Goal: Task Accomplishment & Management: Manage account settings

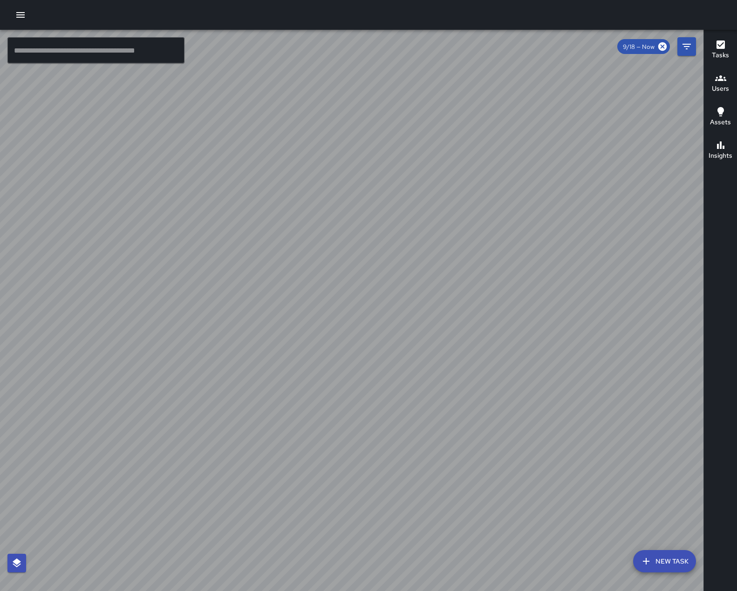
click at [723, 81] on icon "button" at bounding box center [720, 78] width 11 height 11
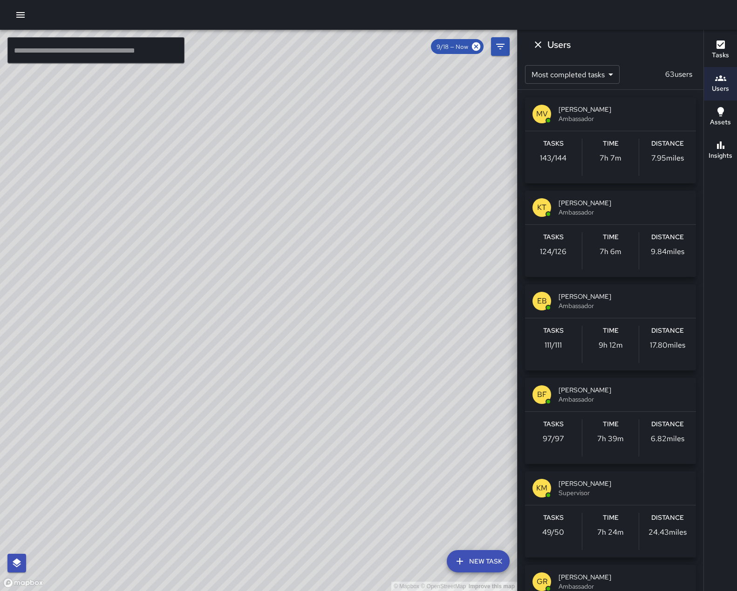
scroll to position [439, 0]
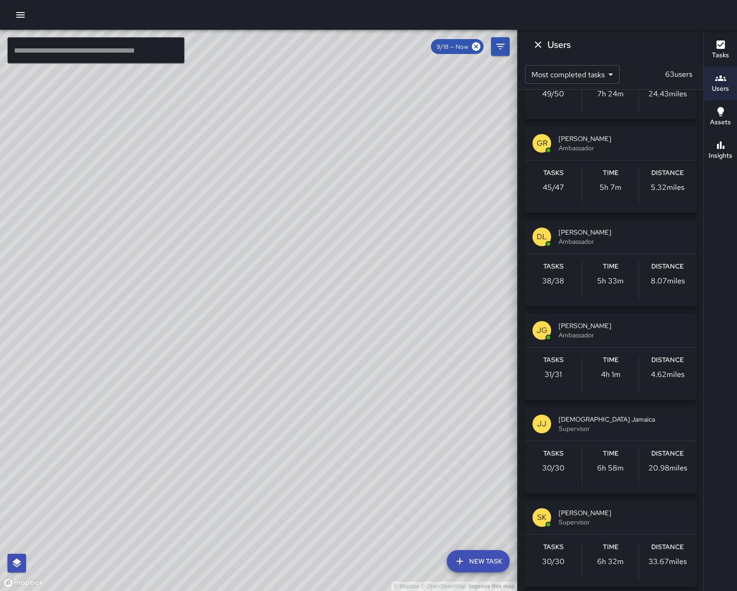
click at [643, 424] on span "[DEMOGRAPHIC_DATA] Jamaica" at bounding box center [623, 419] width 130 height 9
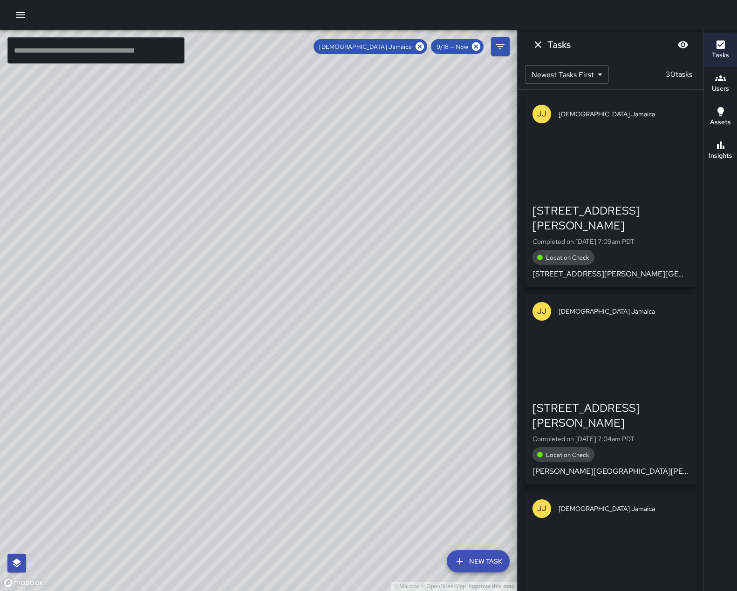
scroll to position [0, 0]
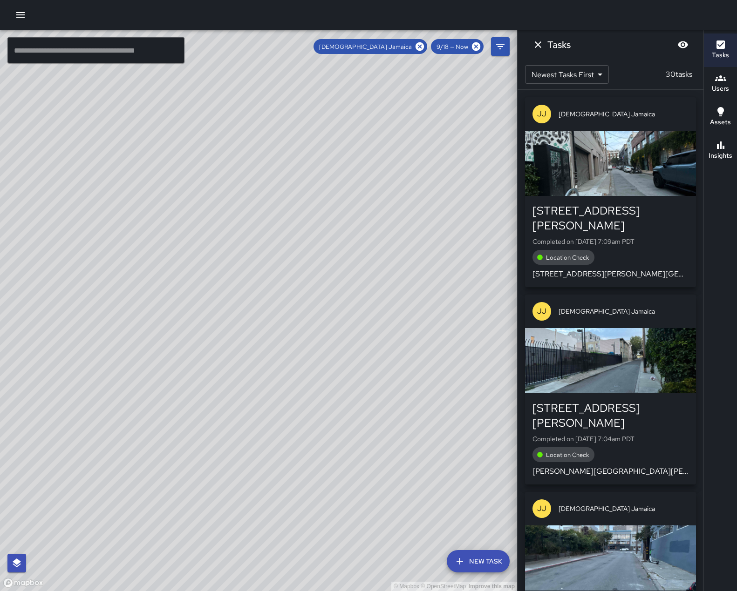
click at [715, 46] on icon "button" at bounding box center [720, 44] width 11 height 11
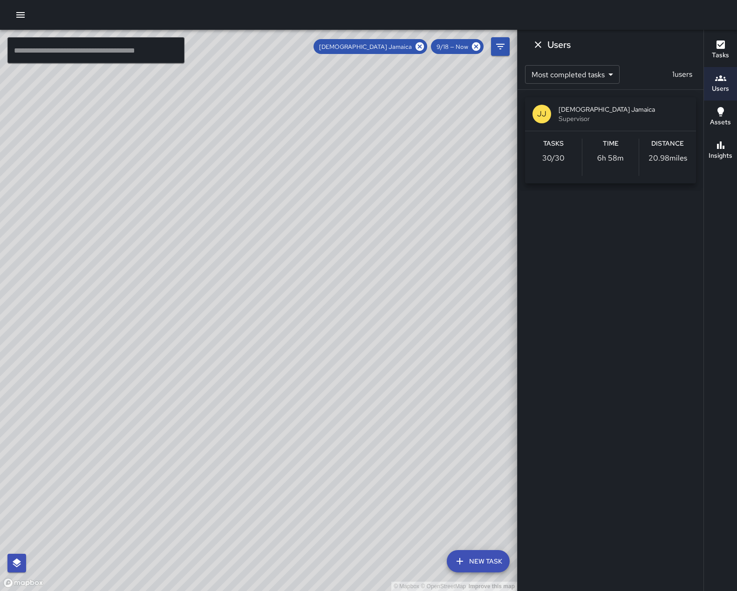
click at [720, 49] on icon "button" at bounding box center [720, 44] width 11 height 11
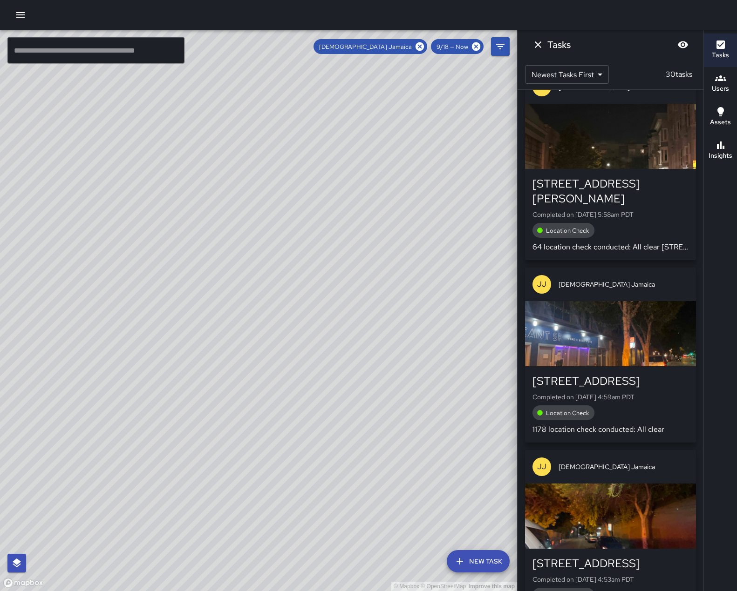
scroll to position [1394, 0]
click at [536, 45] on icon "Dismiss" at bounding box center [537, 44] width 11 height 11
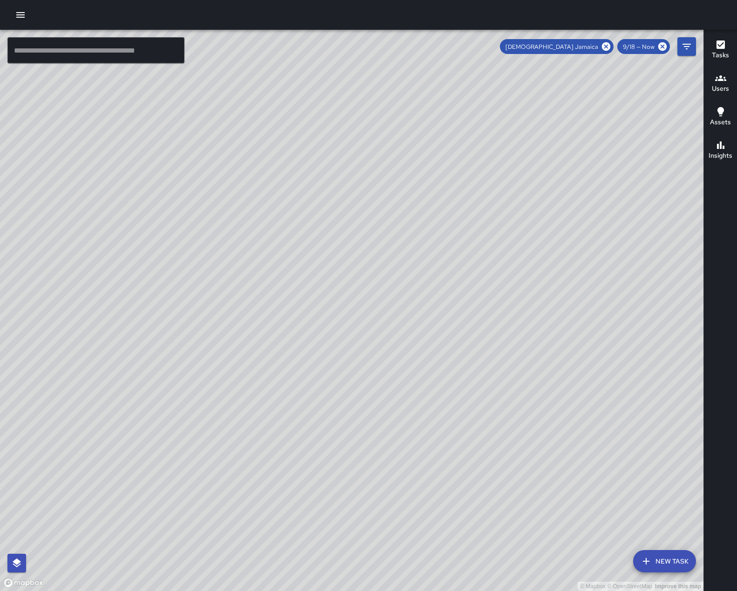
drag, startPoint x: 542, startPoint y: 52, endPoint x: 737, endPoint y: 228, distance: 262.8
click at [736, 228] on html "© Mapbox © OpenStreetMap Improve this map ​ New Task [DEMOGRAPHIC_DATA] [GEOGRA…" at bounding box center [368, 295] width 737 height 591
click at [720, 53] on h6 "Tasks" at bounding box center [720, 55] width 17 height 10
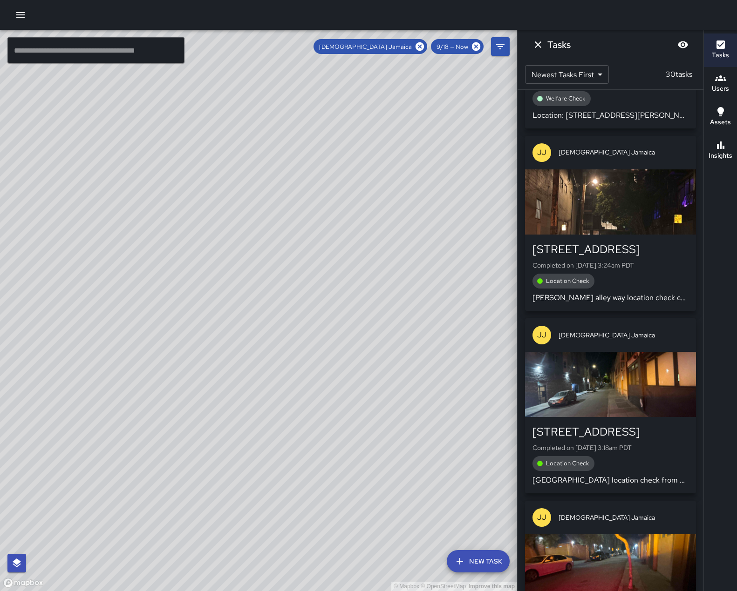
scroll to position [2710, 0]
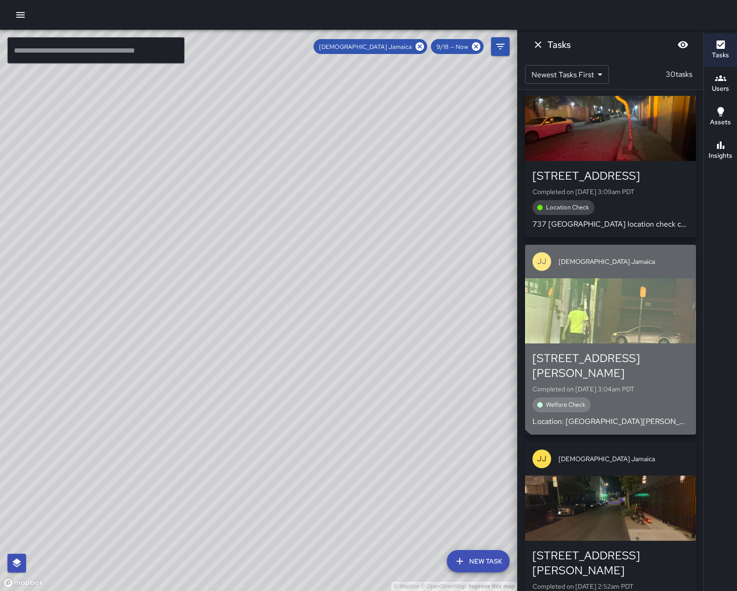
click at [635, 326] on div "button" at bounding box center [610, 310] width 171 height 65
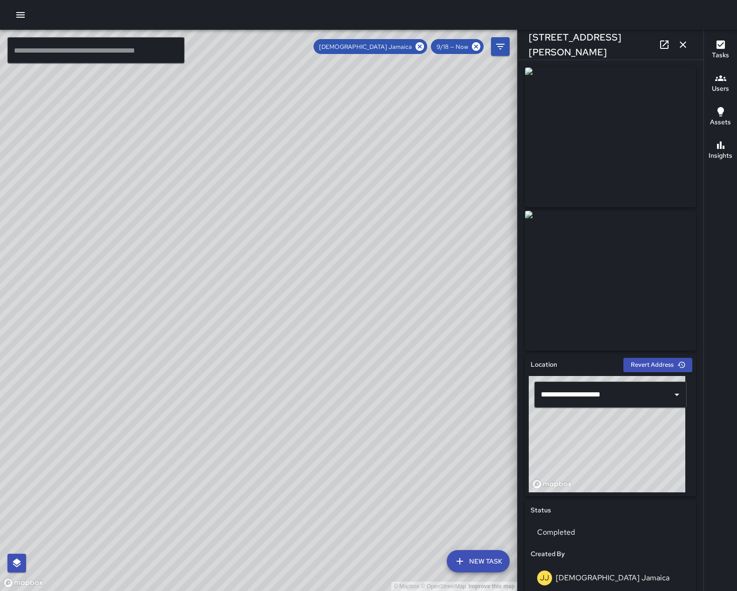
type input "**********"
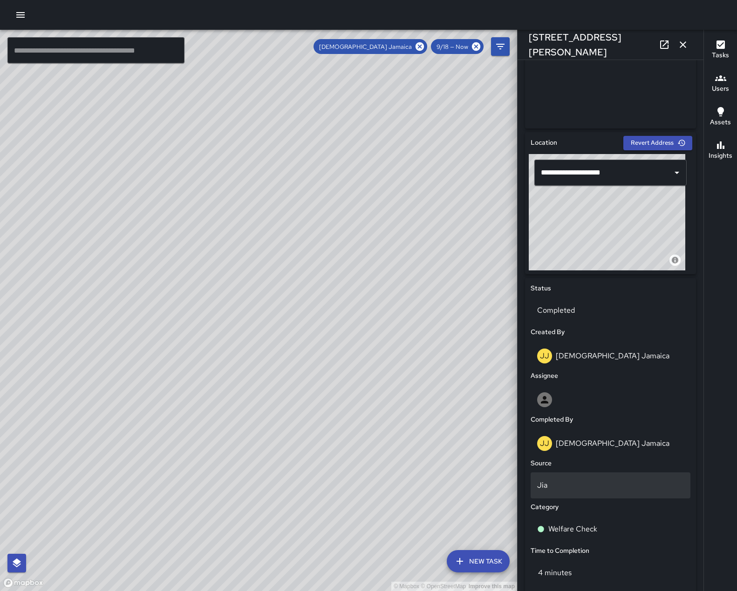
scroll to position [0, 0]
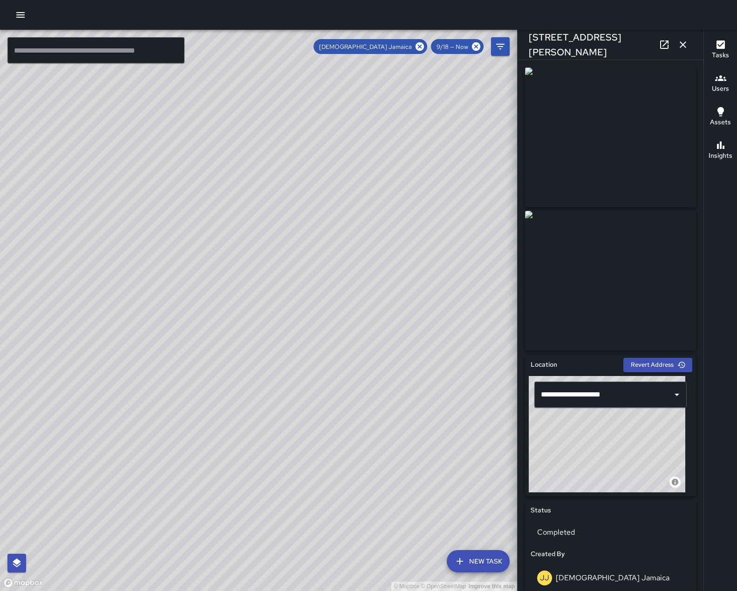
click at [684, 42] on icon "button" at bounding box center [682, 44] width 7 height 7
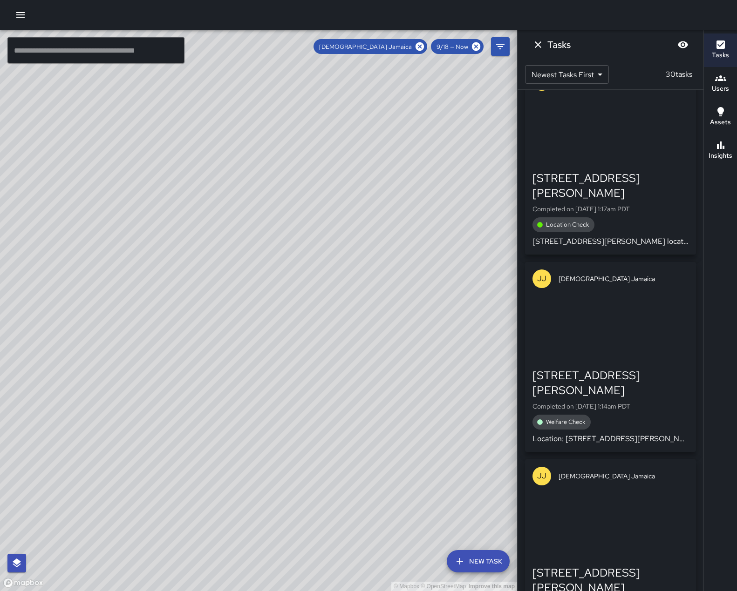
scroll to position [4365, 0]
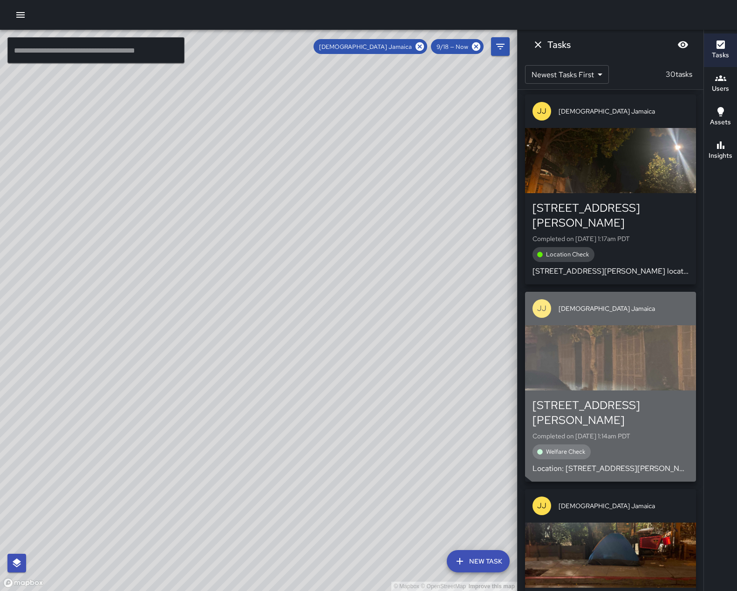
click at [617, 383] on div "button" at bounding box center [610, 357] width 171 height 65
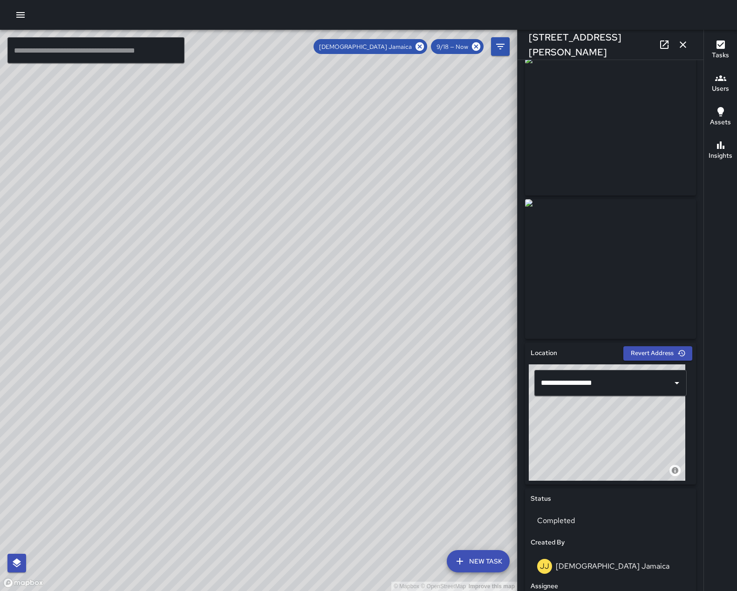
scroll to position [0, 0]
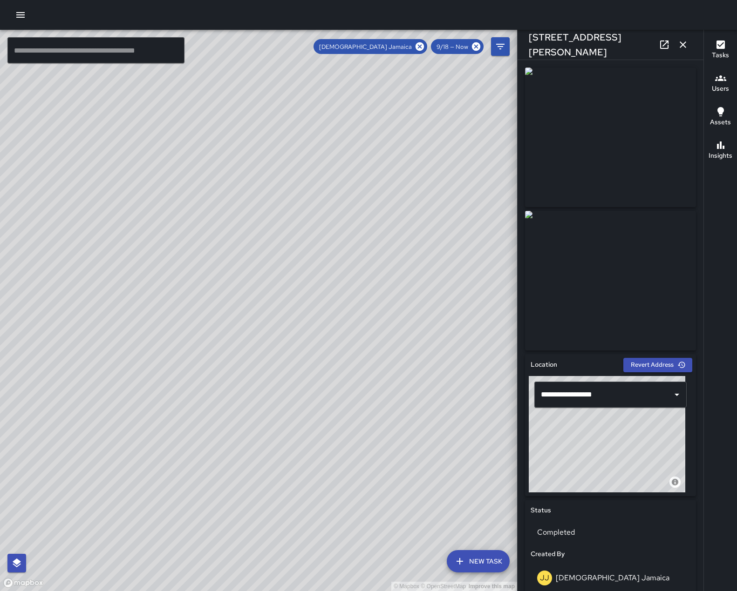
click at [596, 184] on img at bounding box center [610, 138] width 171 height 140
click at [682, 42] on icon "button" at bounding box center [682, 44] width 11 height 11
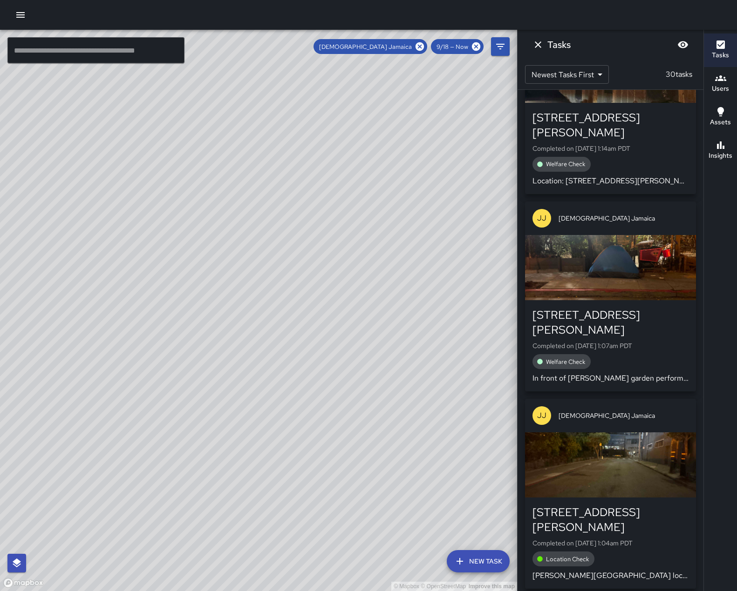
scroll to position [4691, 0]
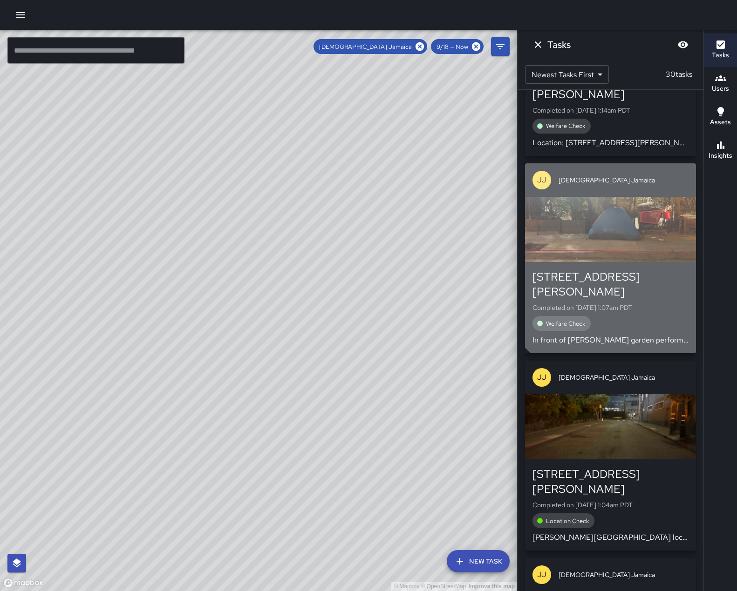
click at [638, 242] on div "button" at bounding box center [610, 229] width 171 height 65
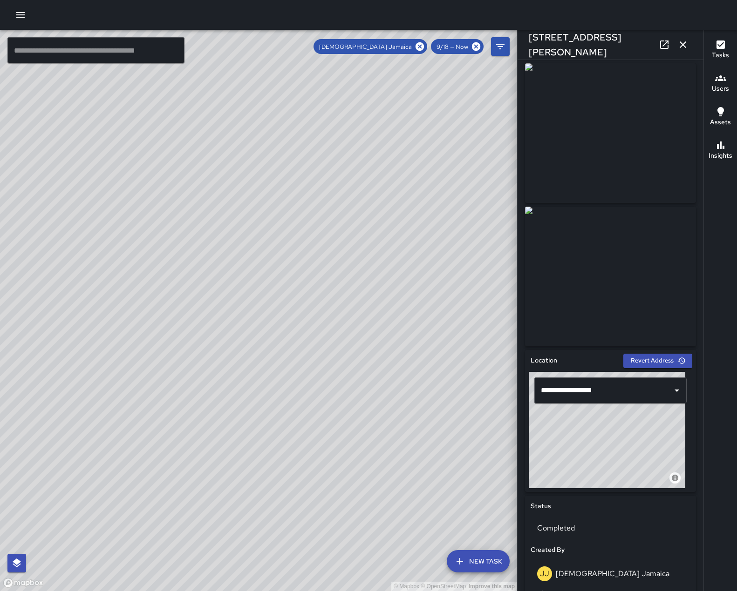
scroll to position [0, 0]
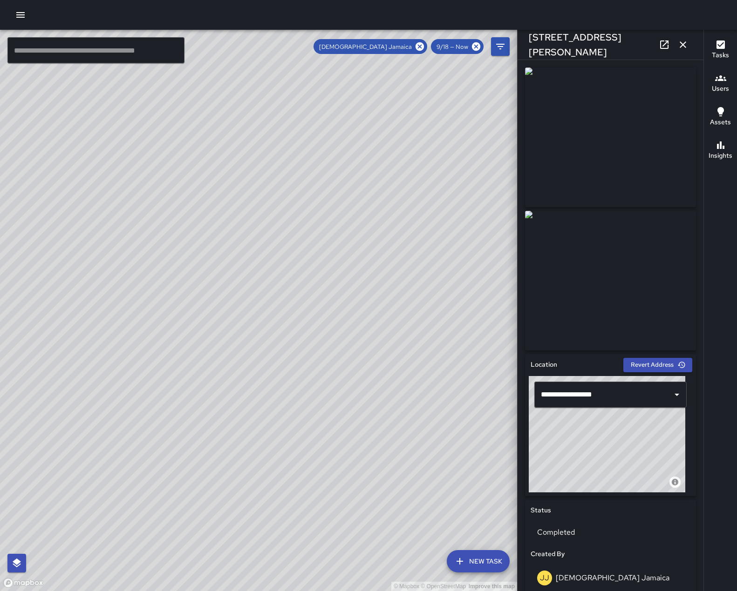
click at [678, 43] on icon "button" at bounding box center [682, 44] width 11 height 11
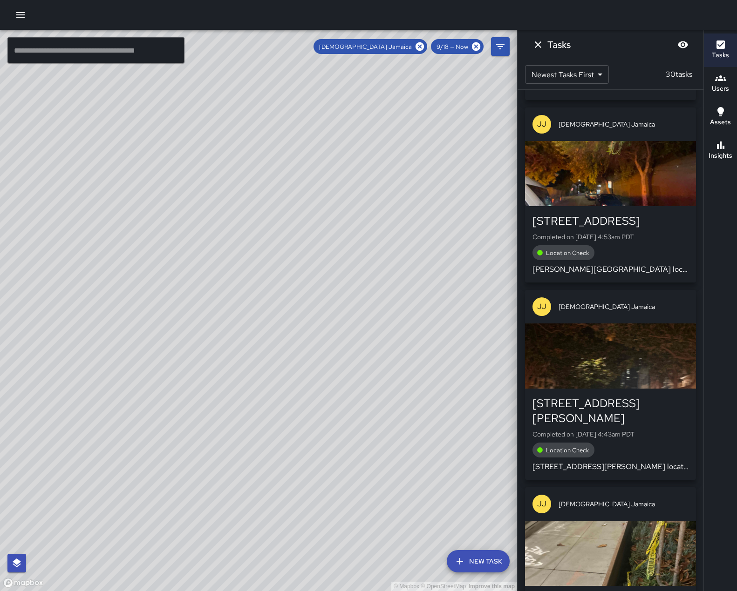
scroll to position [1923, 0]
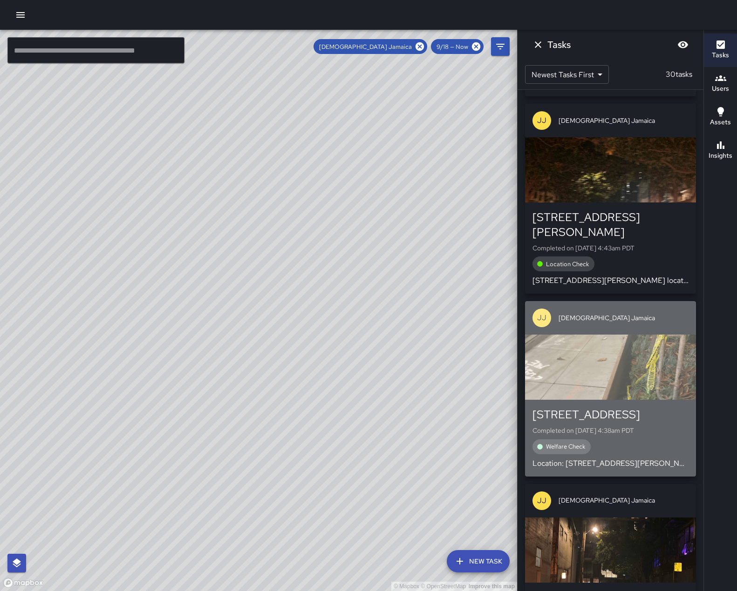
click at [572, 335] on div "button" at bounding box center [610, 367] width 171 height 65
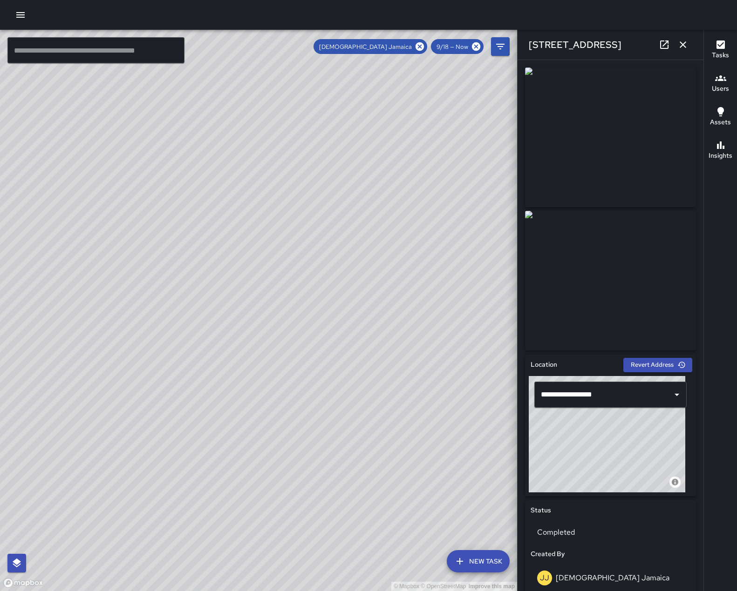
click at [635, 120] on img at bounding box center [610, 138] width 171 height 140
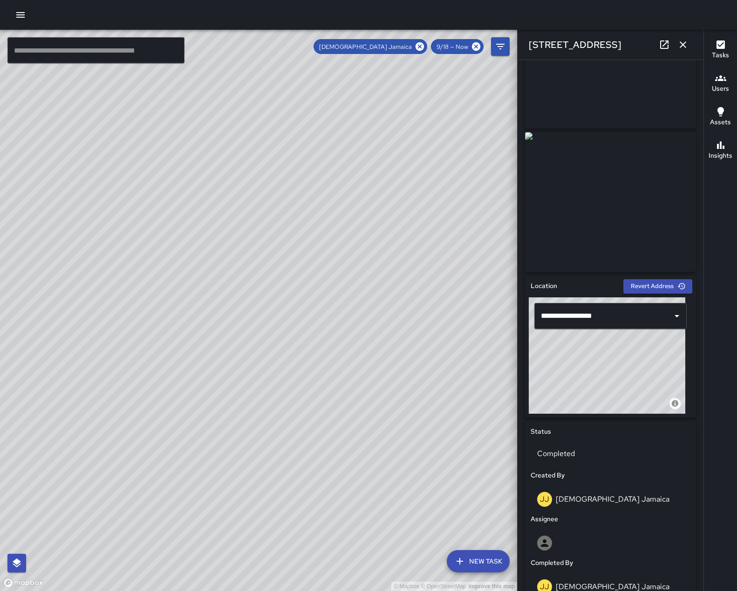
scroll to position [0, 0]
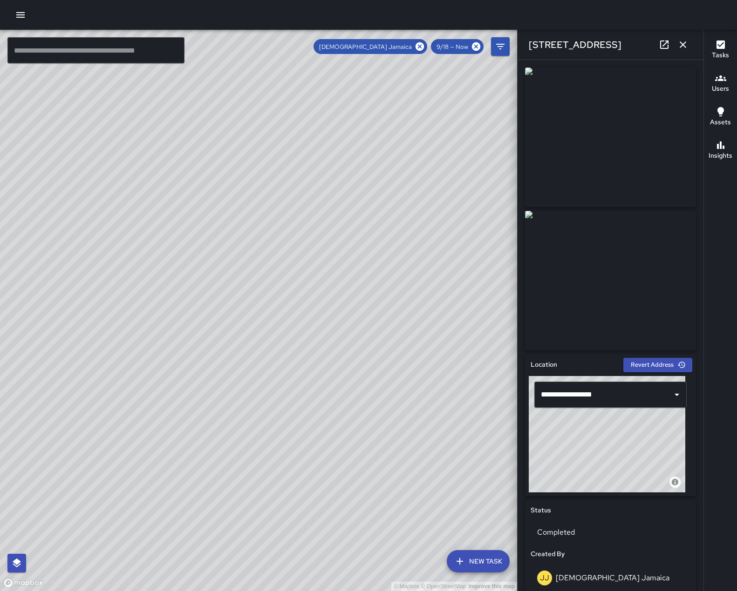
click at [644, 142] on img at bounding box center [610, 138] width 171 height 140
click at [685, 46] on icon "button" at bounding box center [682, 44] width 11 height 11
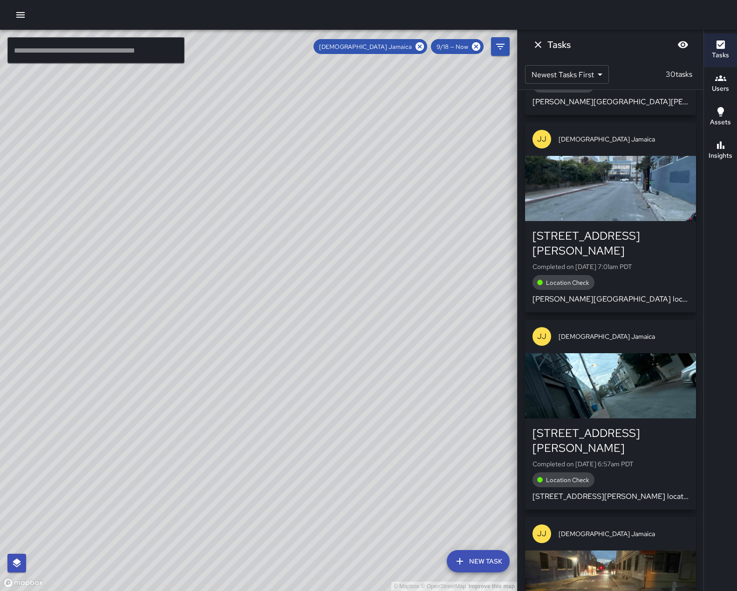
scroll to position [340, 0]
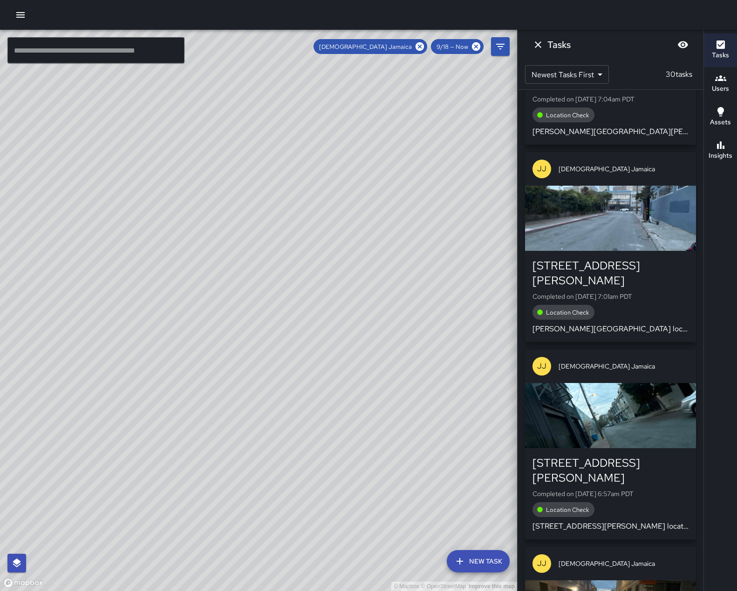
click at [665, 206] on div "button" at bounding box center [610, 218] width 171 height 65
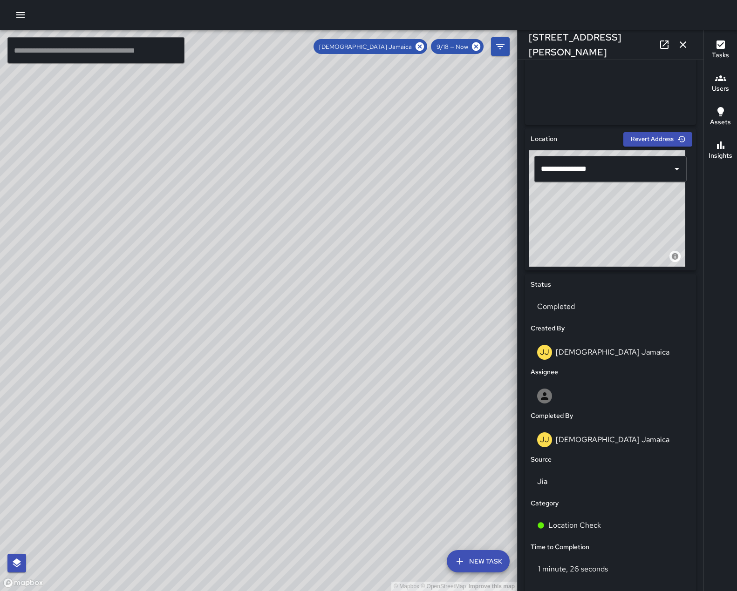
scroll to position [1, 0]
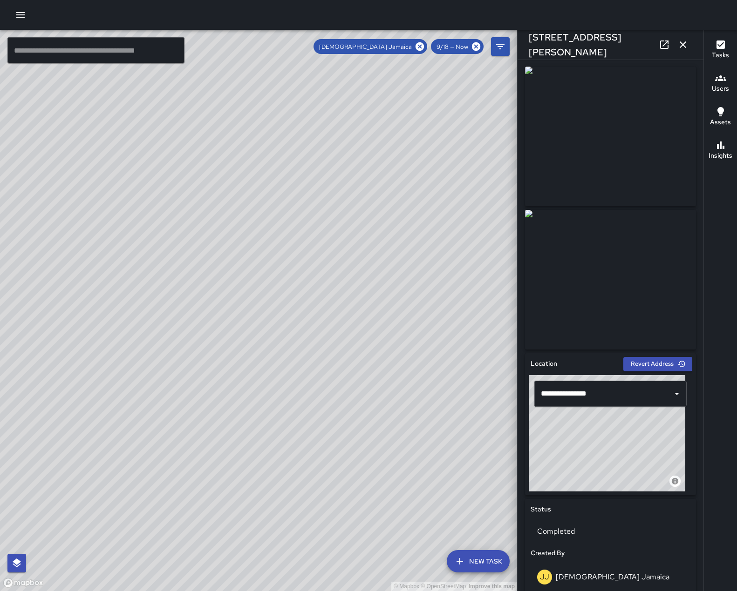
click at [683, 46] on icon "button" at bounding box center [682, 44] width 11 height 11
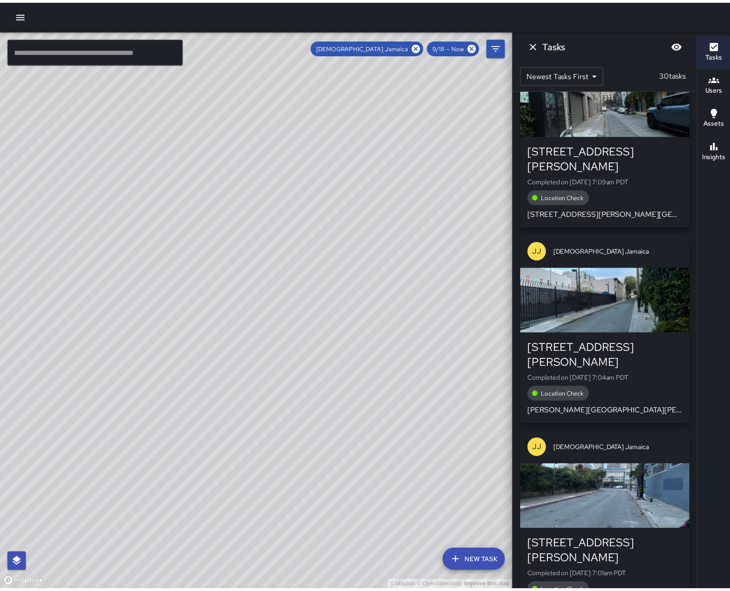
scroll to position [0, 0]
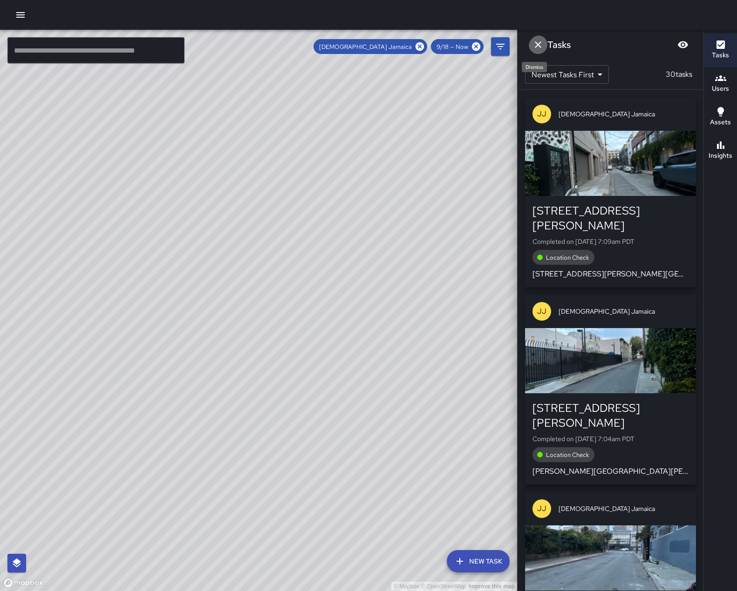
click at [539, 47] on icon "Dismiss" at bounding box center [537, 44] width 11 height 11
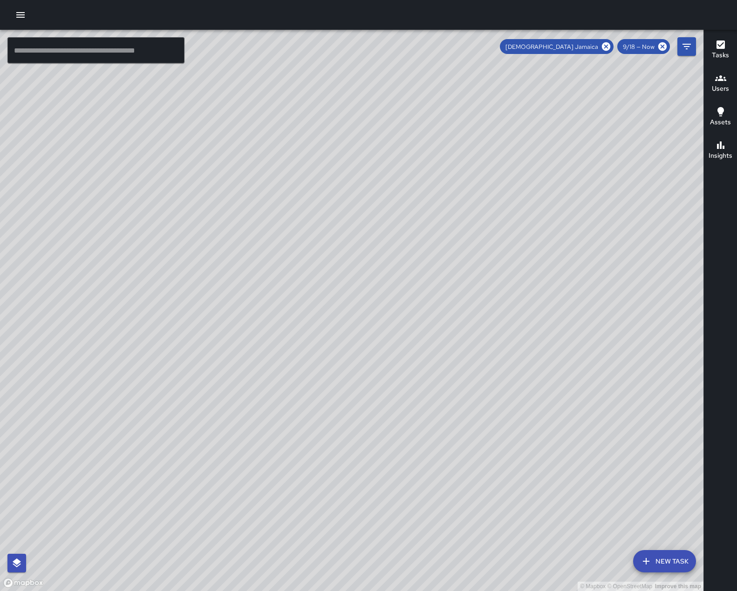
drag, startPoint x: 576, startPoint y: 344, endPoint x: 393, endPoint y: 385, distance: 186.5
click at [393, 385] on div "© Mapbox © OpenStreetMap Improve this map" at bounding box center [351, 311] width 703 height 562
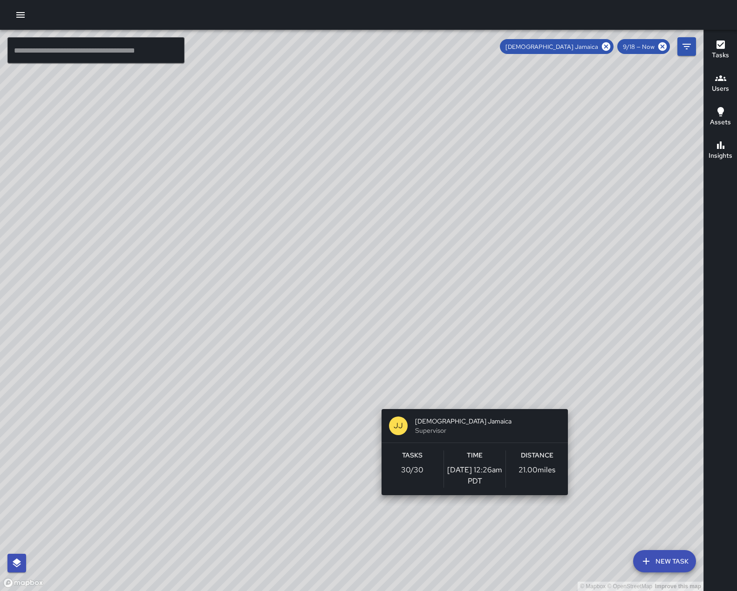
click at [571, 404] on div "© Mapbox © OpenStreetMap Improve this map [PERSON_NAME] [PERSON_NAME] Jamaica S…" at bounding box center [351, 311] width 703 height 562
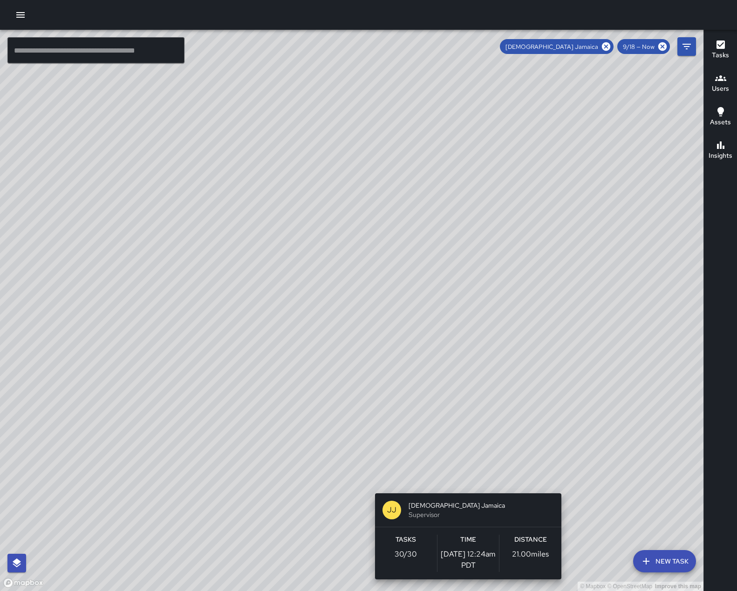
click at [565, 488] on div "© Mapbox © OpenStreetMap Improve this map [PERSON_NAME] [PERSON_NAME] Jamaica S…" at bounding box center [351, 311] width 703 height 562
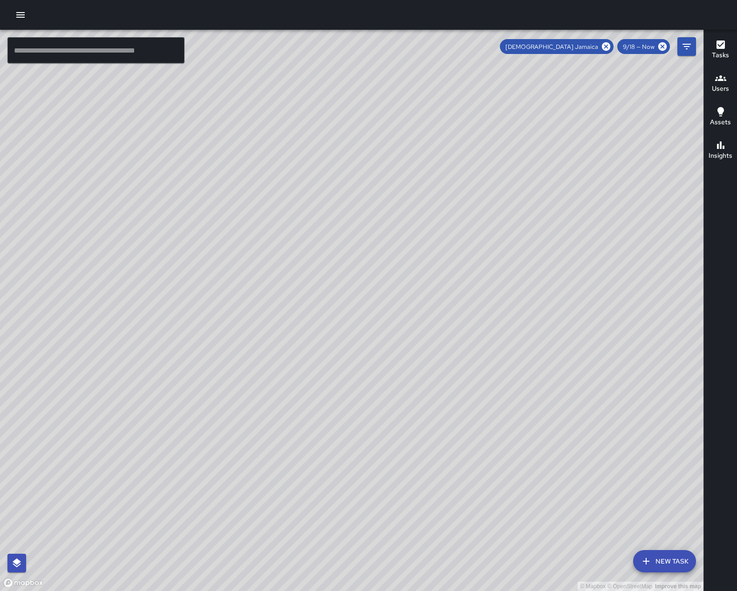
click at [20, 19] on icon "button" at bounding box center [20, 14] width 11 height 11
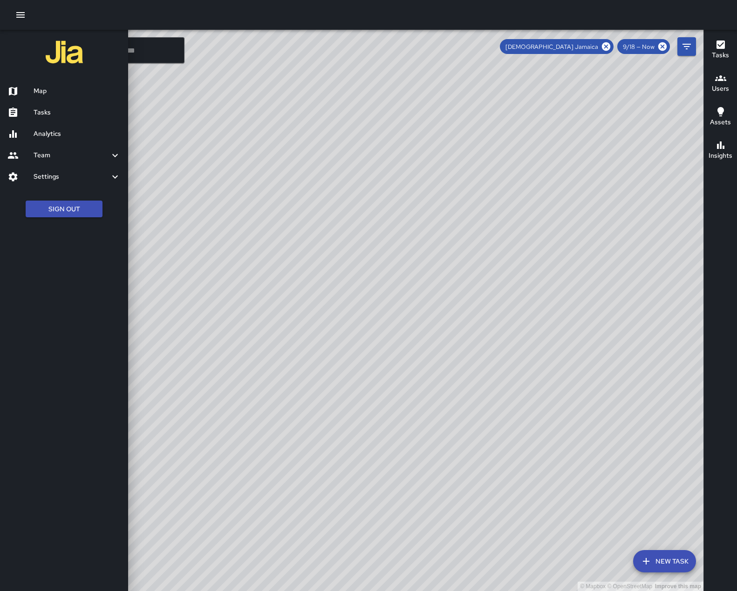
click at [48, 182] on h6 "Settings" at bounding box center [72, 177] width 76 height 10
click at [44, 229] on h6 "Divisions and Categories" at bounding box center [77, 223] width 87 height 10
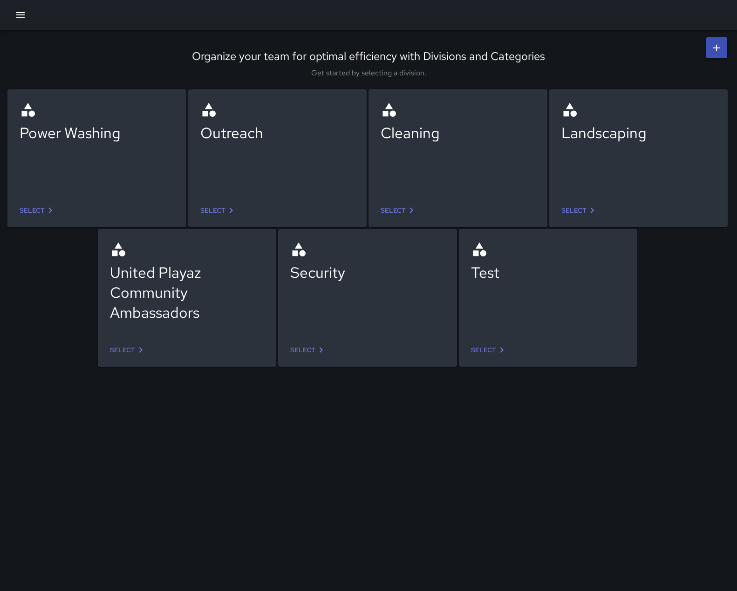
click at [316, 356] on link "Select" at bounding box center [308, 350] width 44 height 17
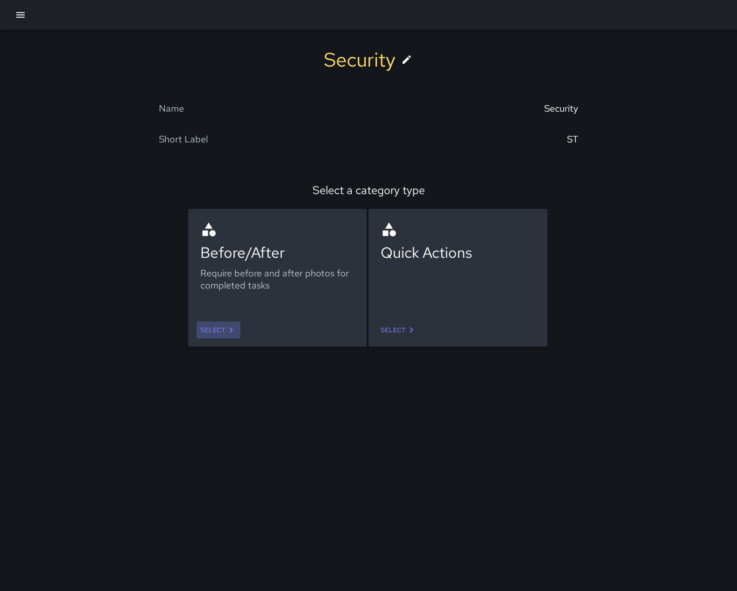
click at [215, 327] on link "Select" at bounding box center [219, 330] width 44 height 17
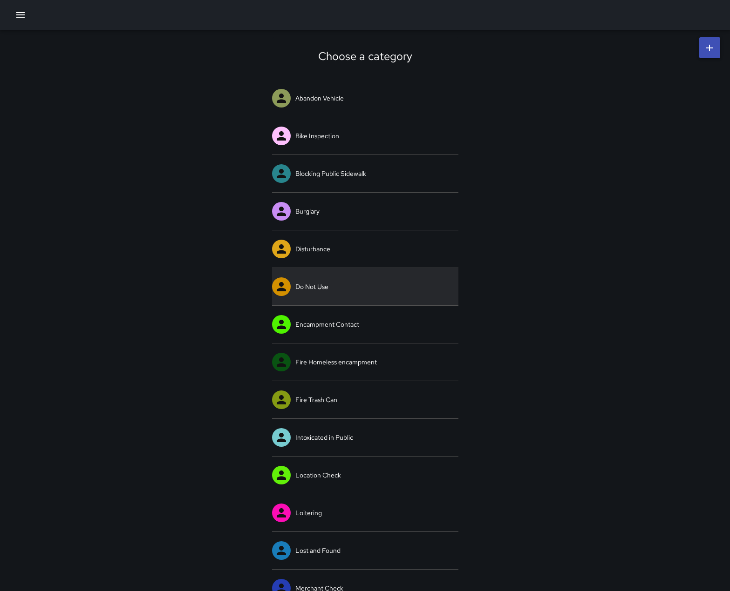
click at [327, 288] on link "Do Not Use" at bounding box center [365, 286] width 186 height 37
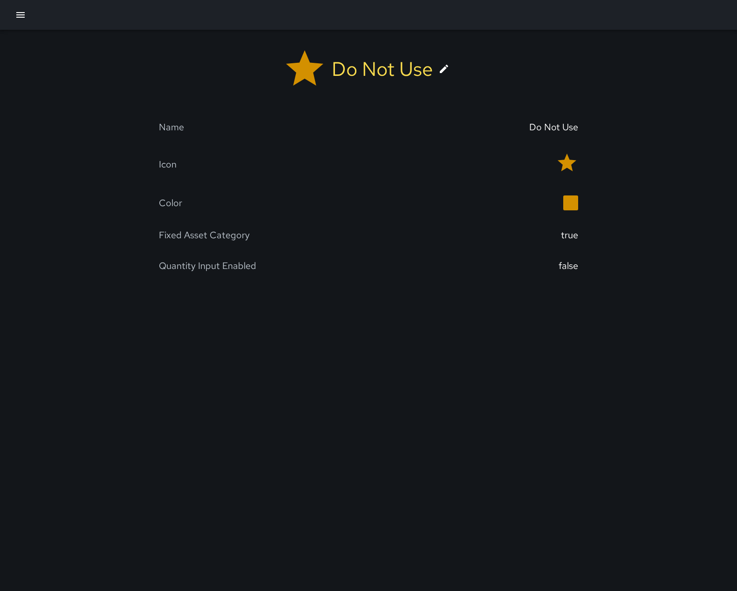
click at [448, 72] on icon at bounding box center [444, 69] width 8 height 8
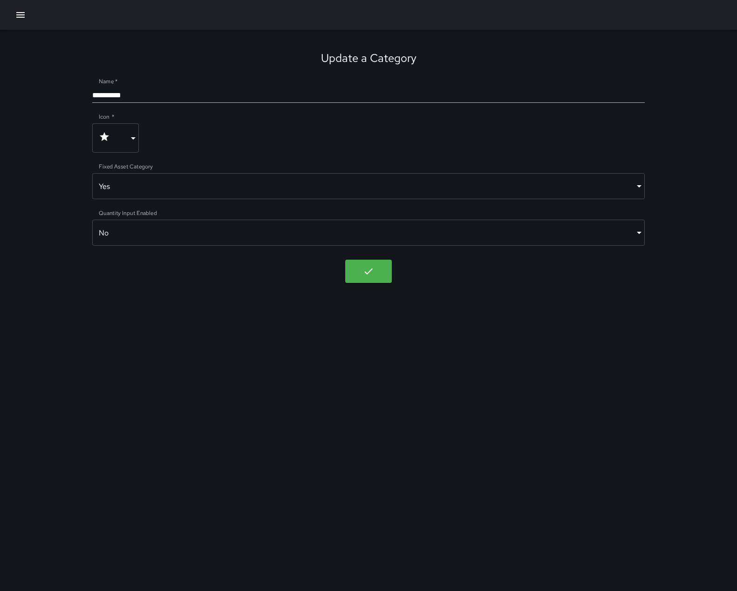
click at [367, 97] on input "**********" at bounding box center [368, 95] width 553 height 15
type input "**********"
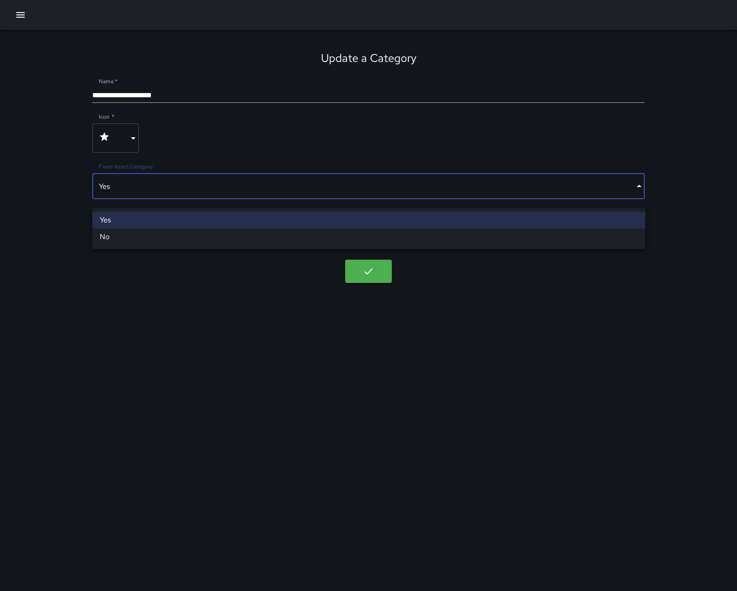
click at [621, 194] on body "**********" at bounding box center [368, 295] width 737 height 591
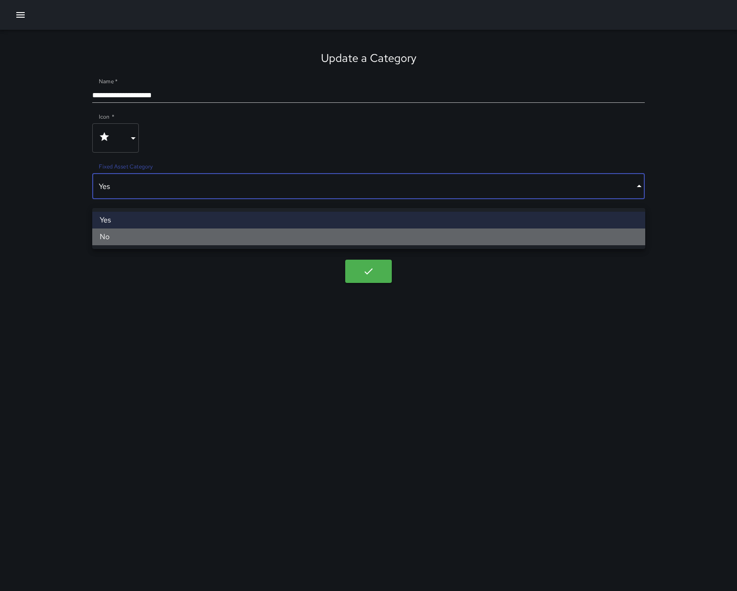
click at [558, 245] on li "No" at bounding box center [368, 237] width 553 height 17
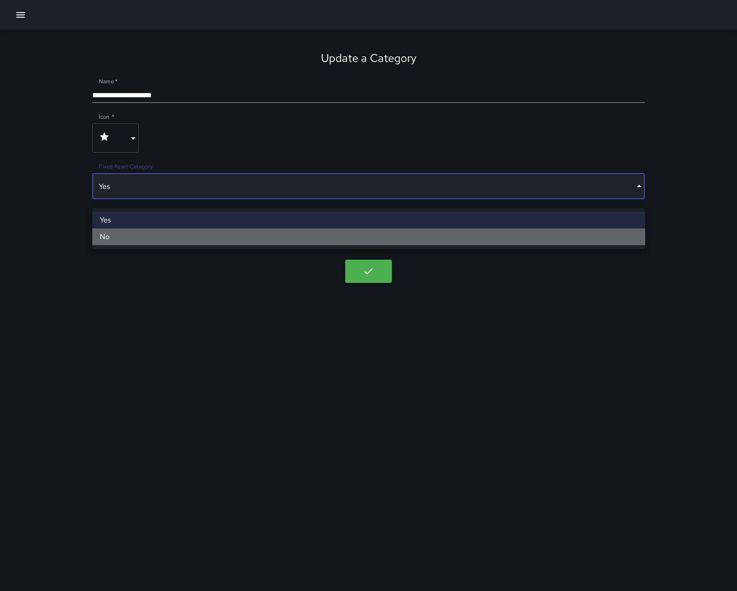
type input "*****"
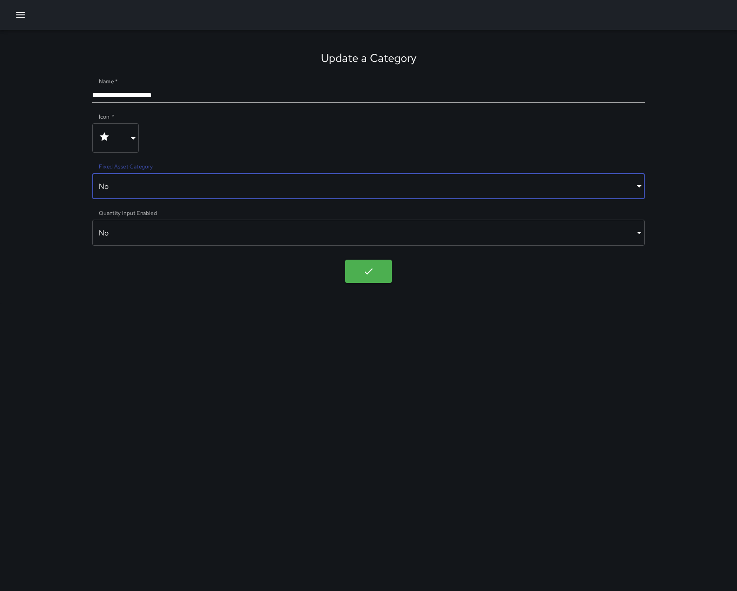
click at [133, 148] on body "**********" at bounding box center [368, 295] width 737 height 591
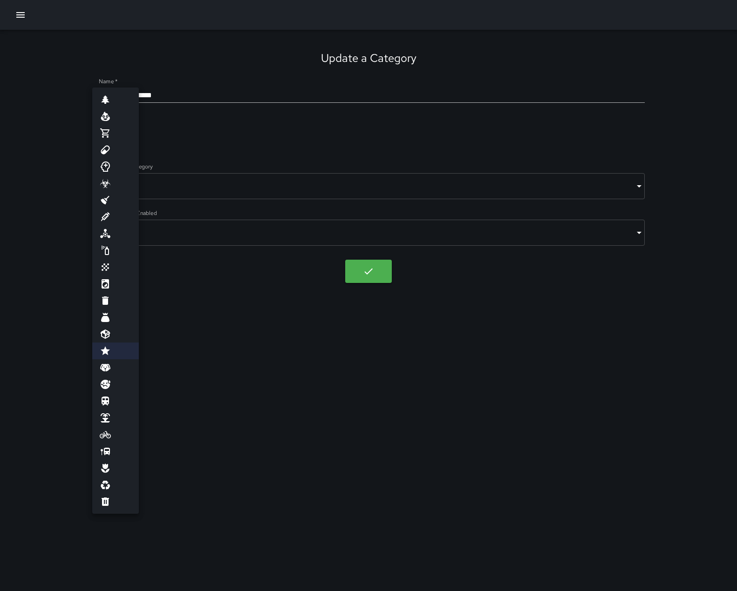
click at [116, 309] on li at bounding box center [115, 300] width 47 height 17
type input "******"
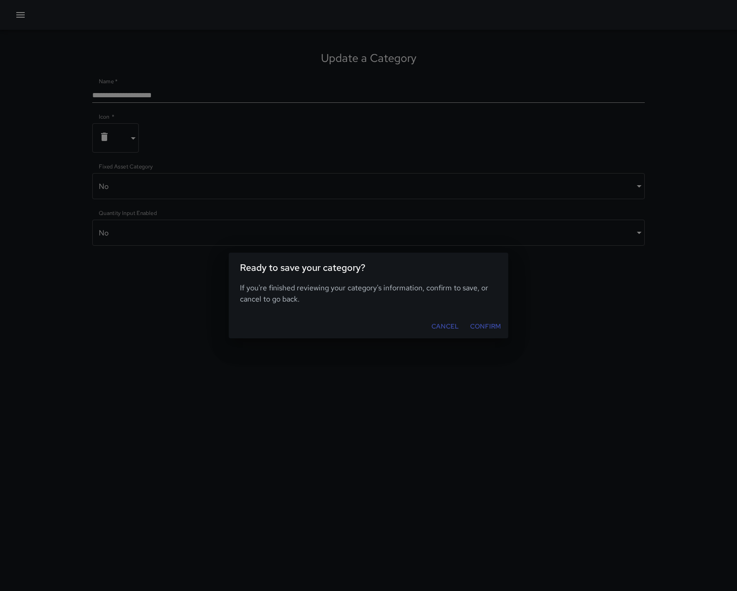
click at [352, 290] on body "**********" at bounding box center [368, 295] width 737 height 591
click at [486, 330] on button "Confirm" at bounding box center [485, 326] width 38 height 17
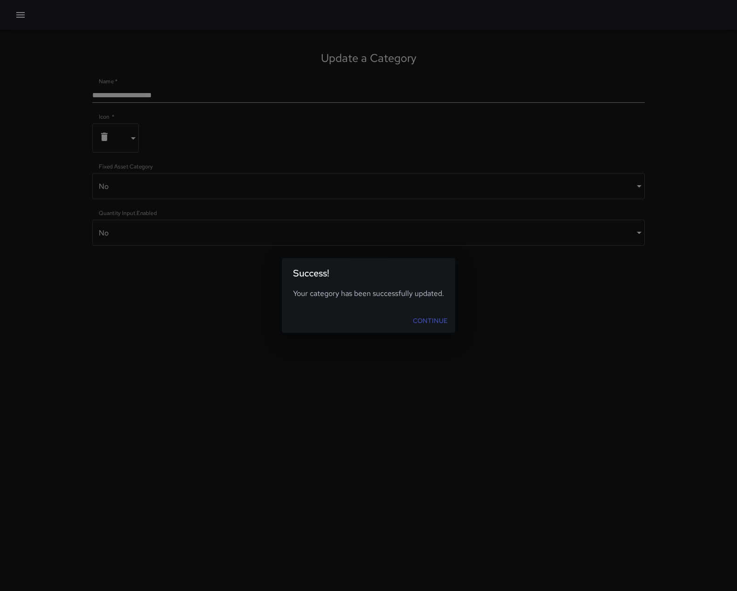
click at [451, 326] on link "Continue" at bounding box center [430, 320] width 42 height 17
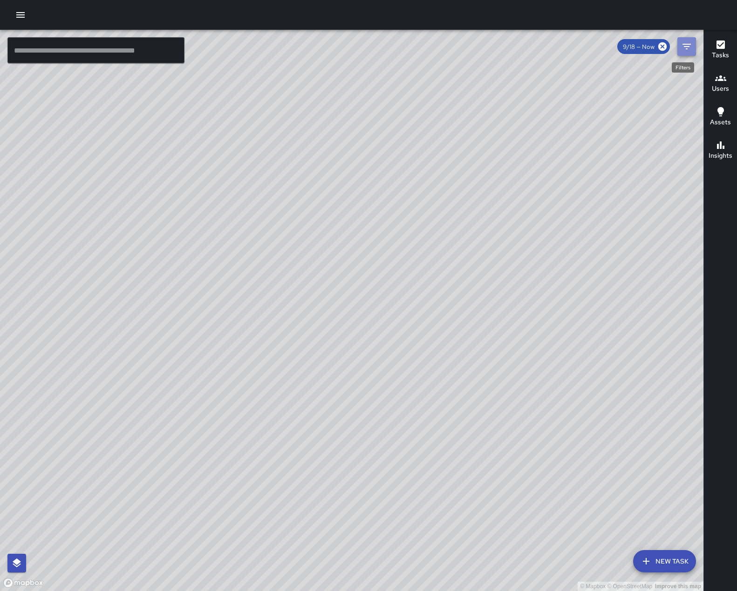
click at [682, 49] on icon "Filters" at bounding box center [686, 46] width 11 height 11
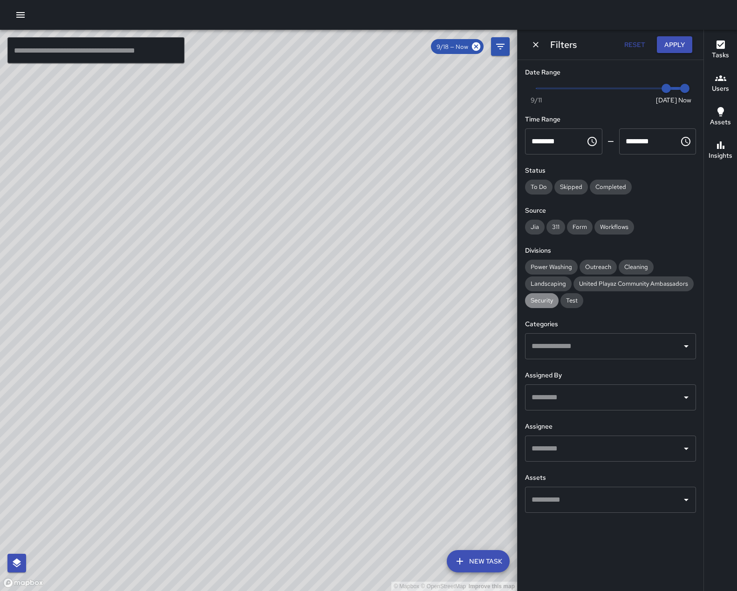
click at [552, 305] on span "Security" at bounding box center [542, 301] width 34 height 8
type input "*"
drag, startPoint x: 665, startPoint y: 95, endPoint x: 529, endPoint y: 94, distance: 136.4
click at [531, 93] on span "9/11" at bounding box center [535, 88] width 9 height 9
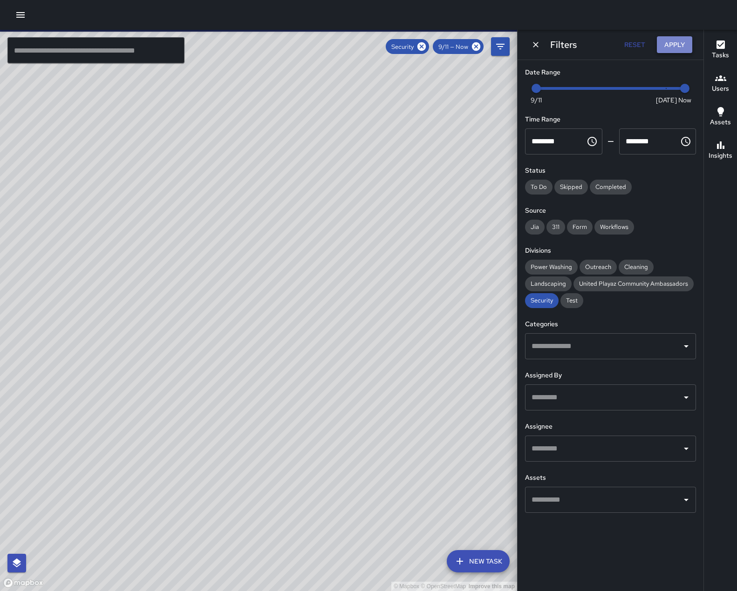
click at [675, 47] on button "Apply" at bounding box center [674, 44] width 35 height 17
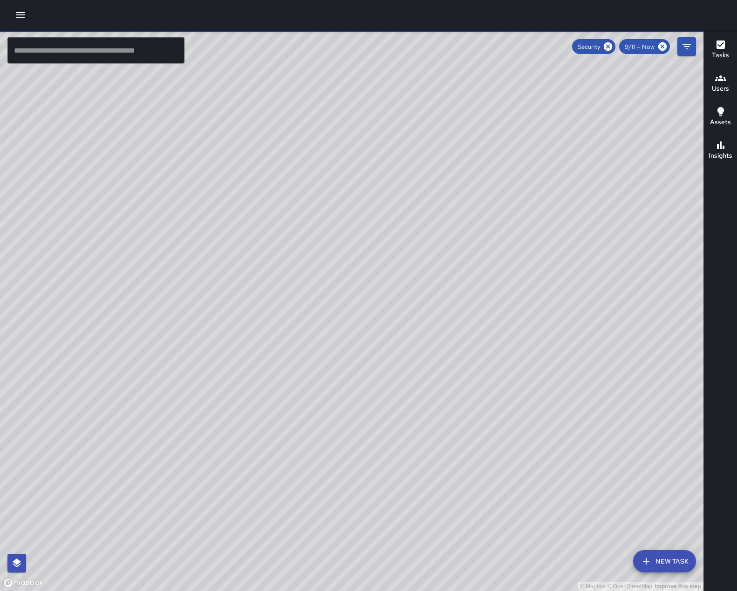
drag, startPoint x: 628, startPoint y: 235, endPoint x: 449, endPoint y: 434, distance: 267.8
click at [449, 434] on div "© Mapbox © OpenStreetMap Improve this map" at bounding box center [351, 311] width 703 height 562
click at [719, 156] on h6 "Insights" at bounding box center [720, 156] width 24 height 10
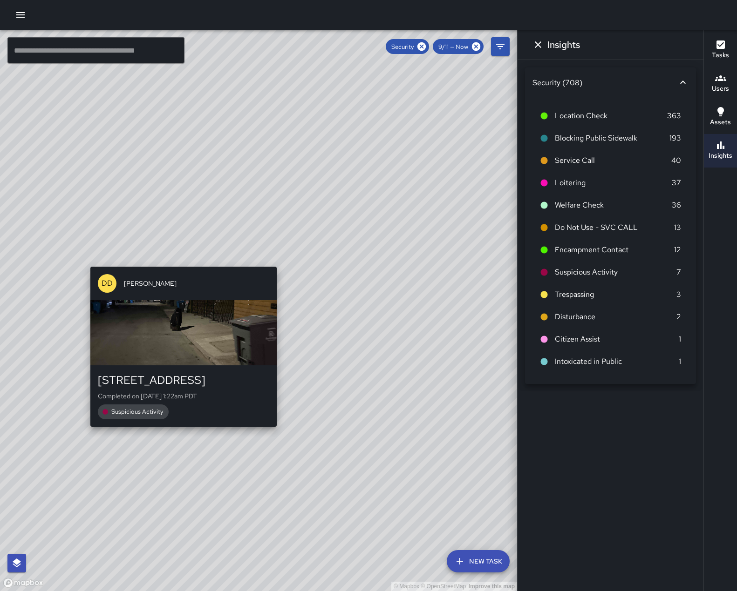
click at [92, 258] on div "© Mapbox © OpenStreetMap Improve this map DD Diego De La Oliva 1 Brush Place Co…" at bounding box center [258, 311] width 517 height 562
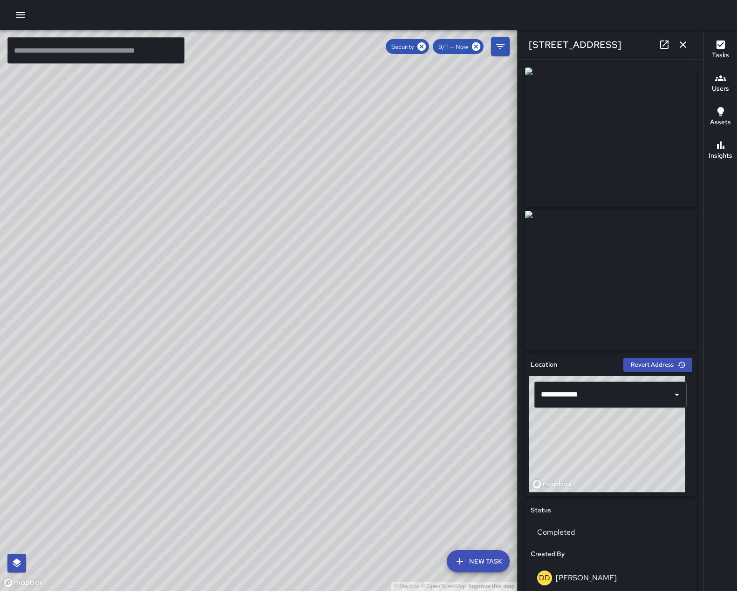
type input "**********"
drag, startPoint x: 416, startPoint y: 282, endPoint x: 288, endPoint y: 303, distance: 129.8
click at [286, 304] on div "© Mapbox © OpenStreetMap Improve this map" at bounding box center [258, 311] width 517 height 562
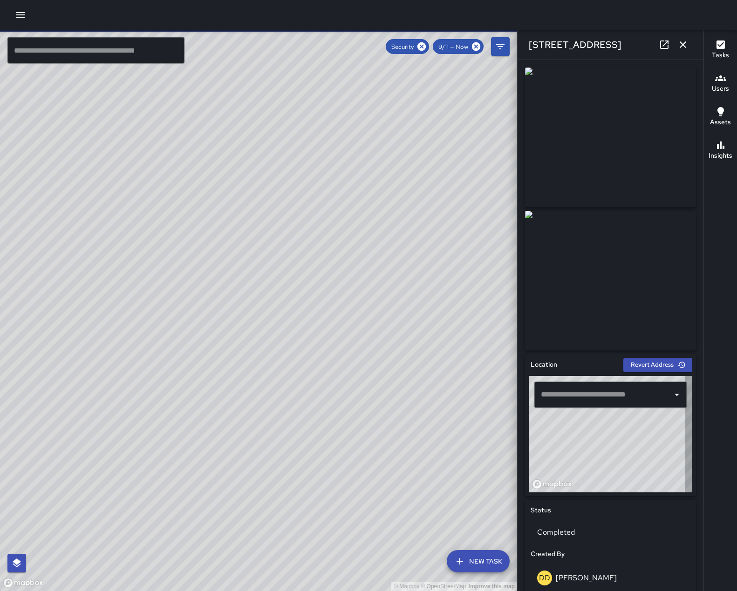
type input "**********"
